Goal: Find specific page/section: Find specific page/section

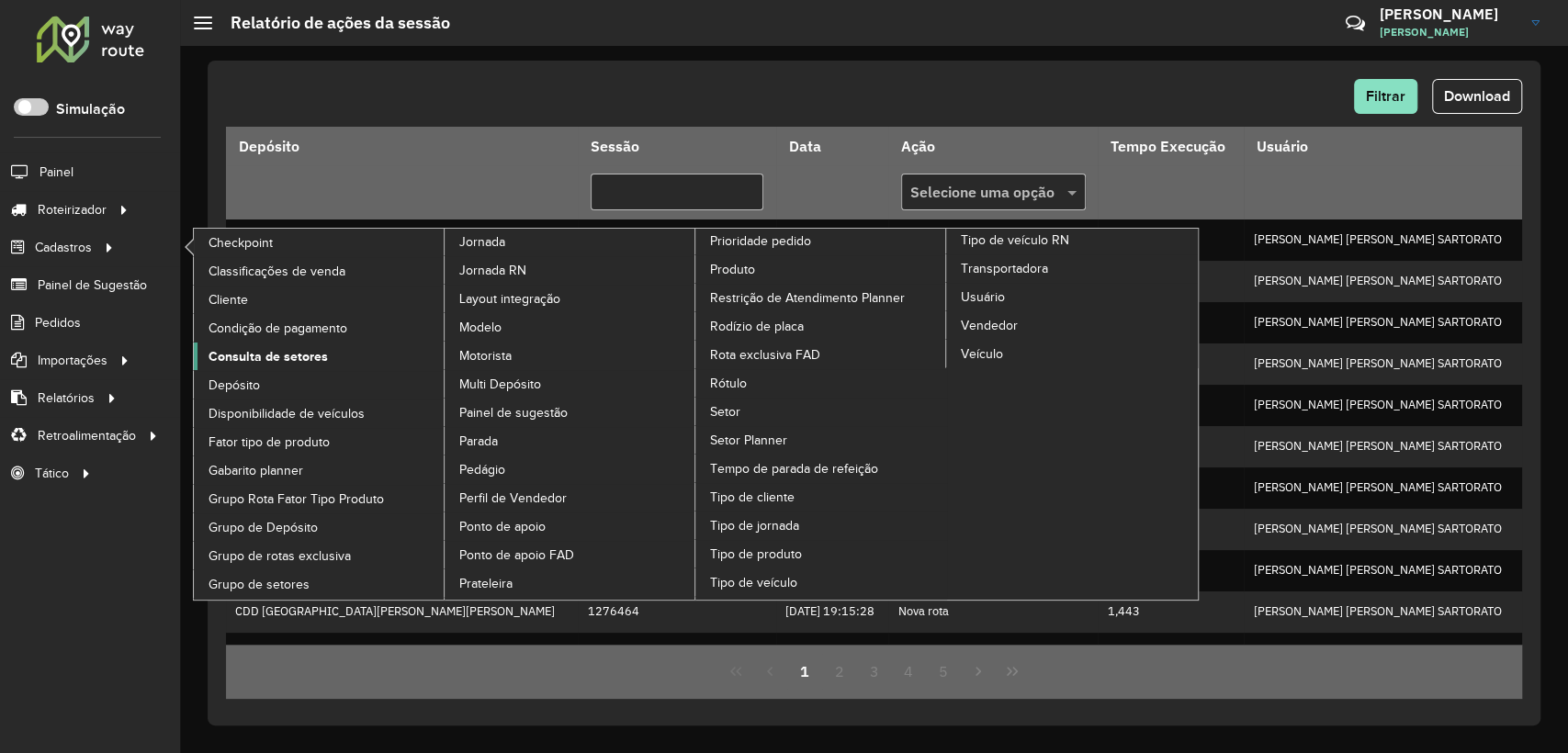
click at [291, 360] on span "Consulta de setores" at bounding box center [267, 356] width 119 height 20
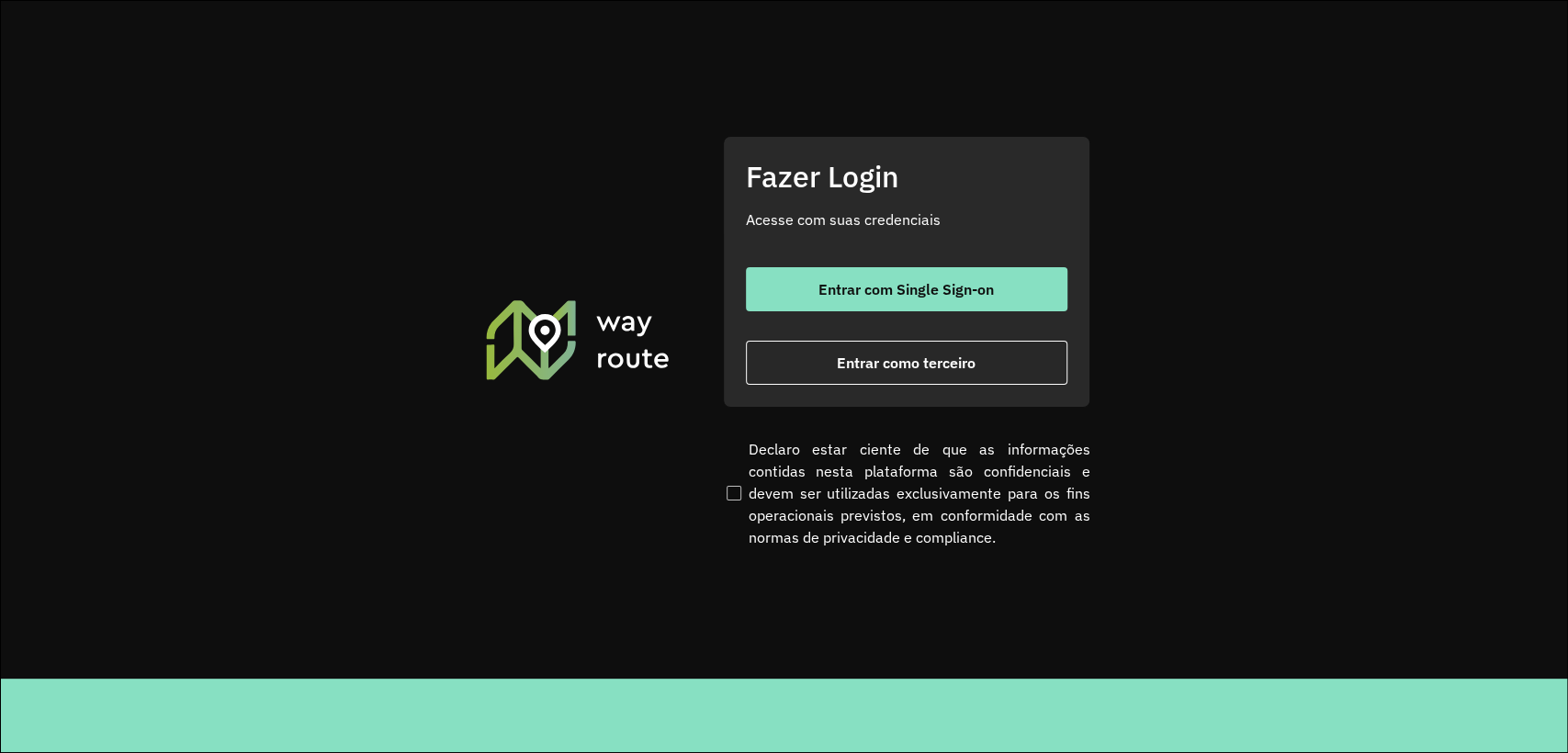
click at [892, 263] on div "Fazer Login Acesse com suas credenciais Entrar com Single Sign-on Entrar como t…" at bounding box center [907, 272] width 368 height 272
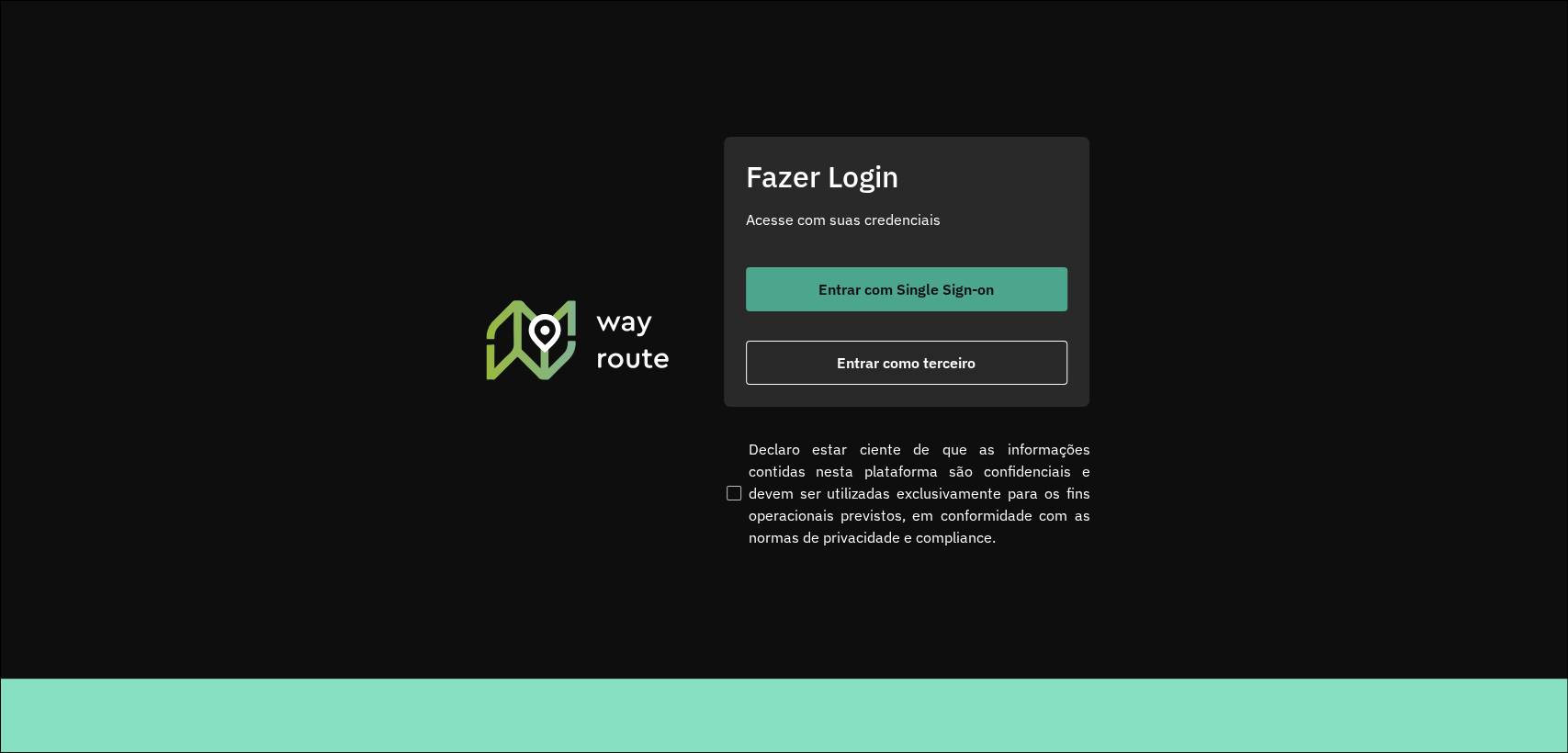
click at [889, 290] on span "Entrar com Single Sign-on" at bounding box center [906, 290] width 175 height 15
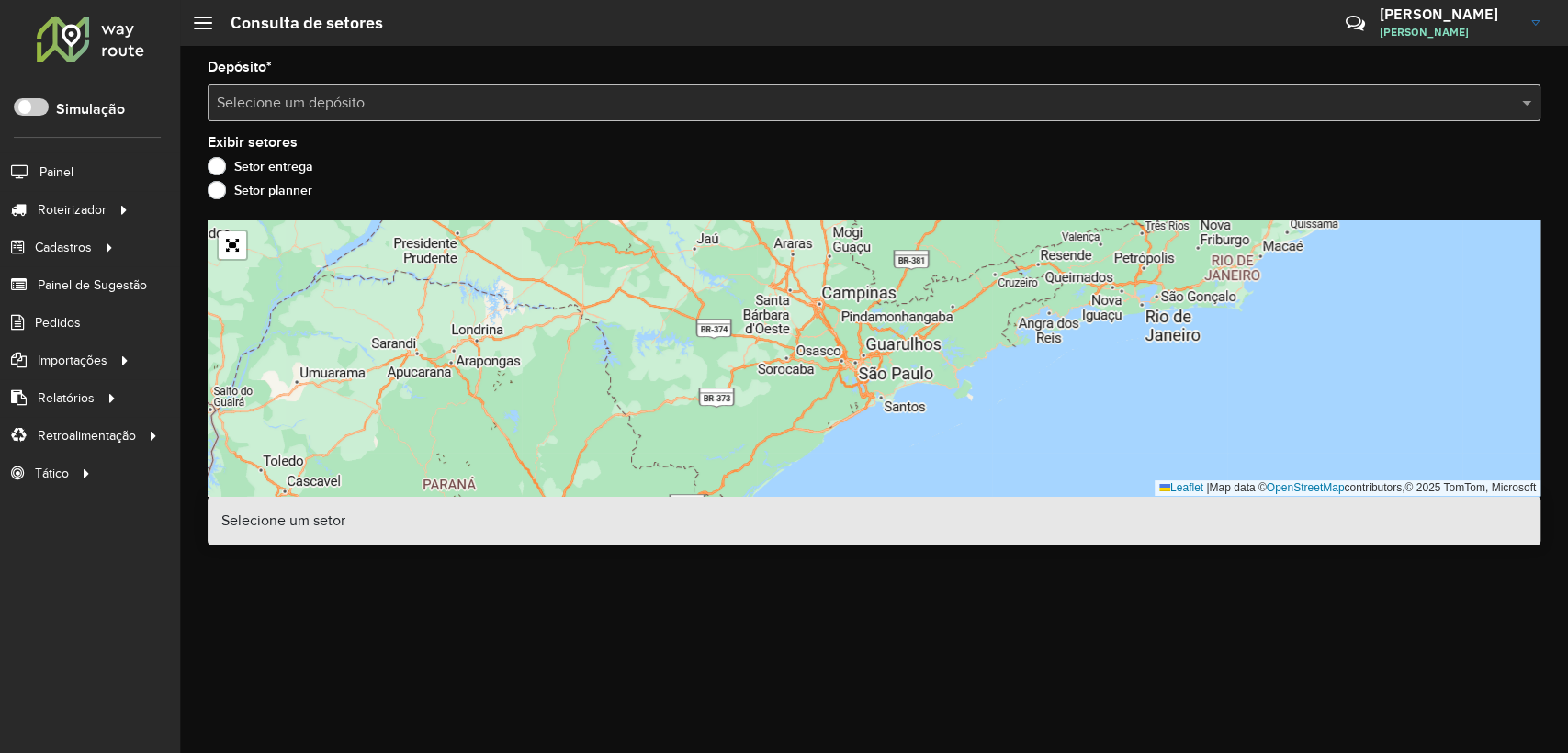
click at [289, 112] on input "text" at bounding box center [855, 104] width 1277 height 23
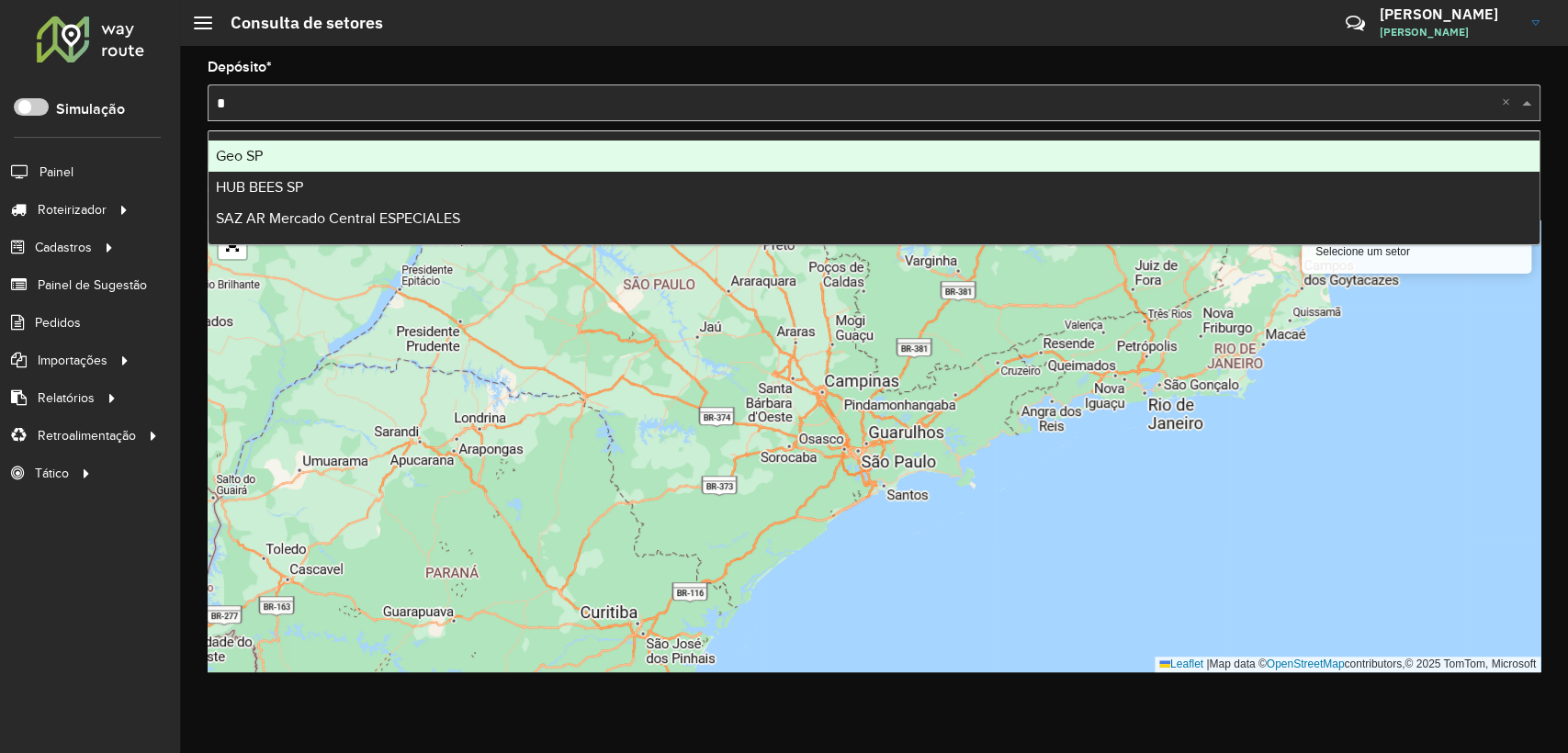
type input "**"
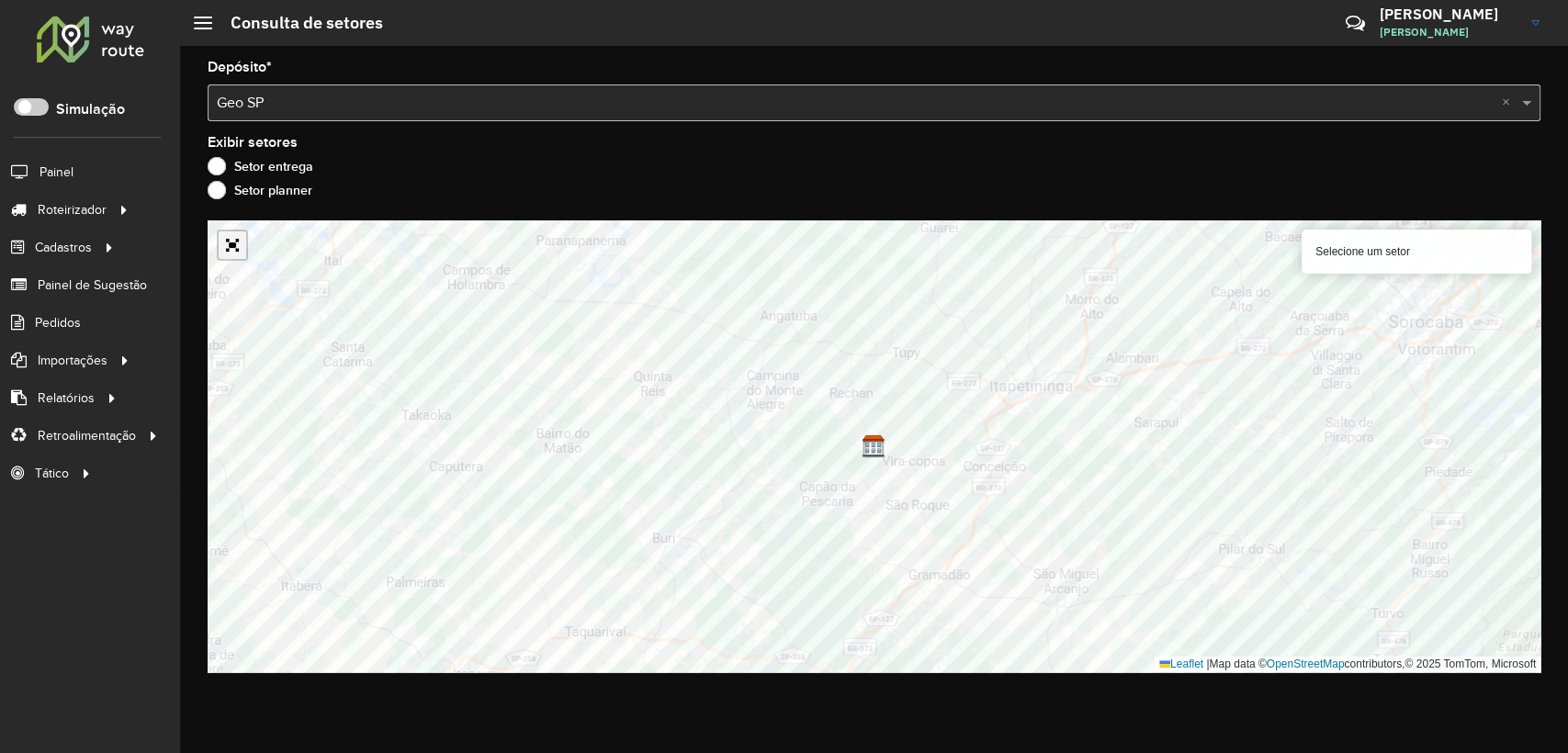
click at [242, 251] on link "Abrir mapa em tela cheia" at bounding box center [232, 245] width 27 height 27
